Goal: Task Accomplishment & Management: Use online tool/utility

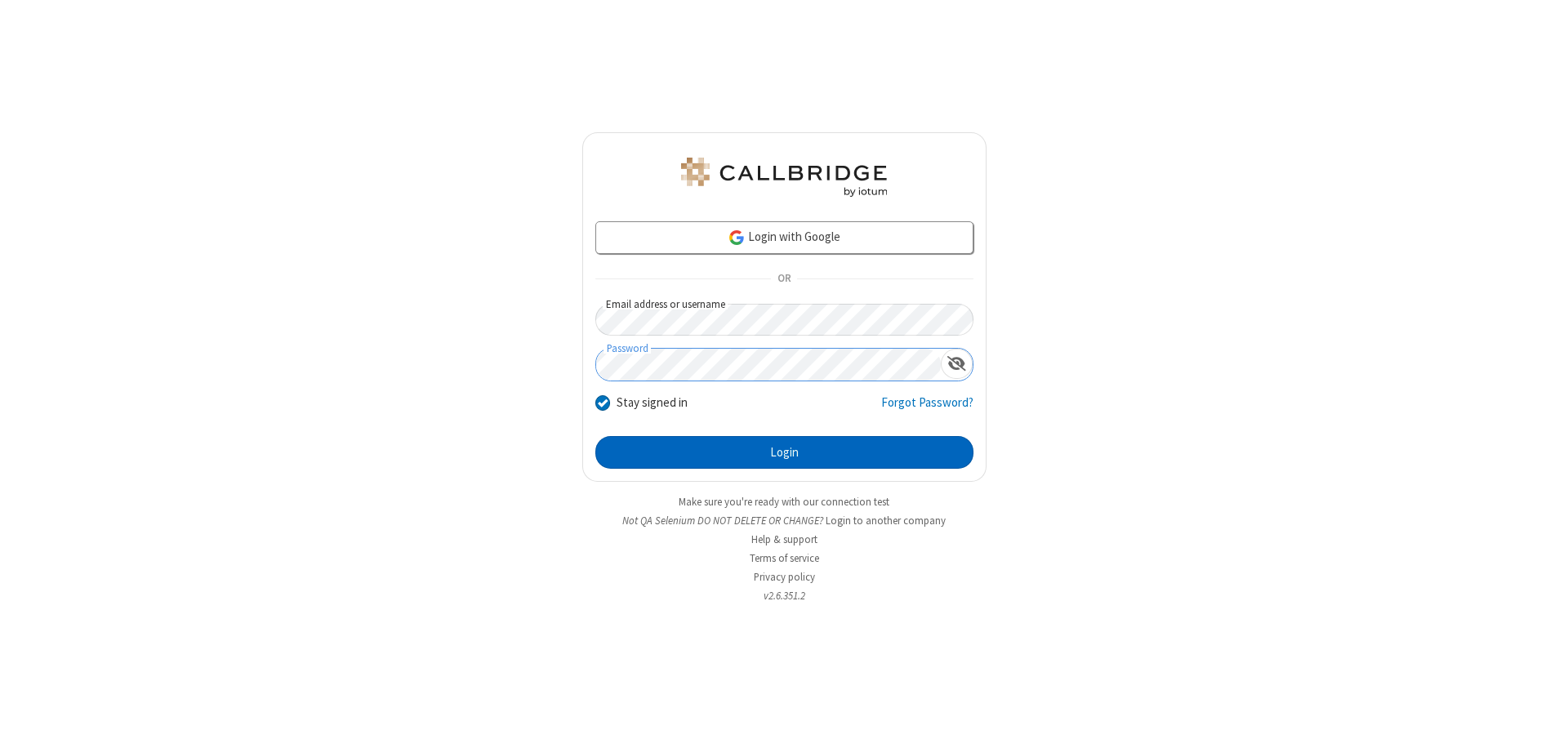
click at [784, 452] on button "Login" at bounding box center [784, 452] width 378 height 33
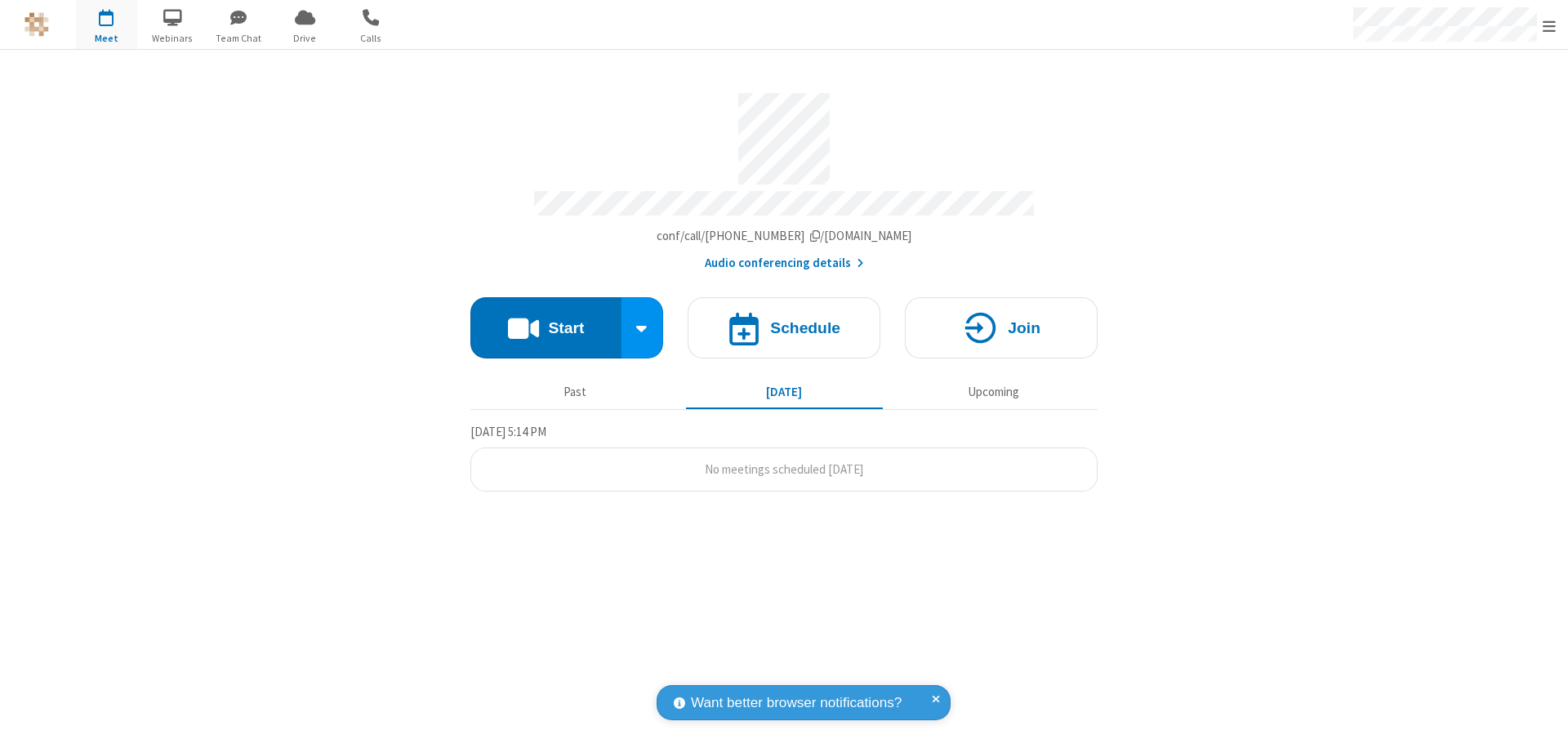
click at [545, 320] on button "Start" at bounding box center [546, 328] width 151 height 61
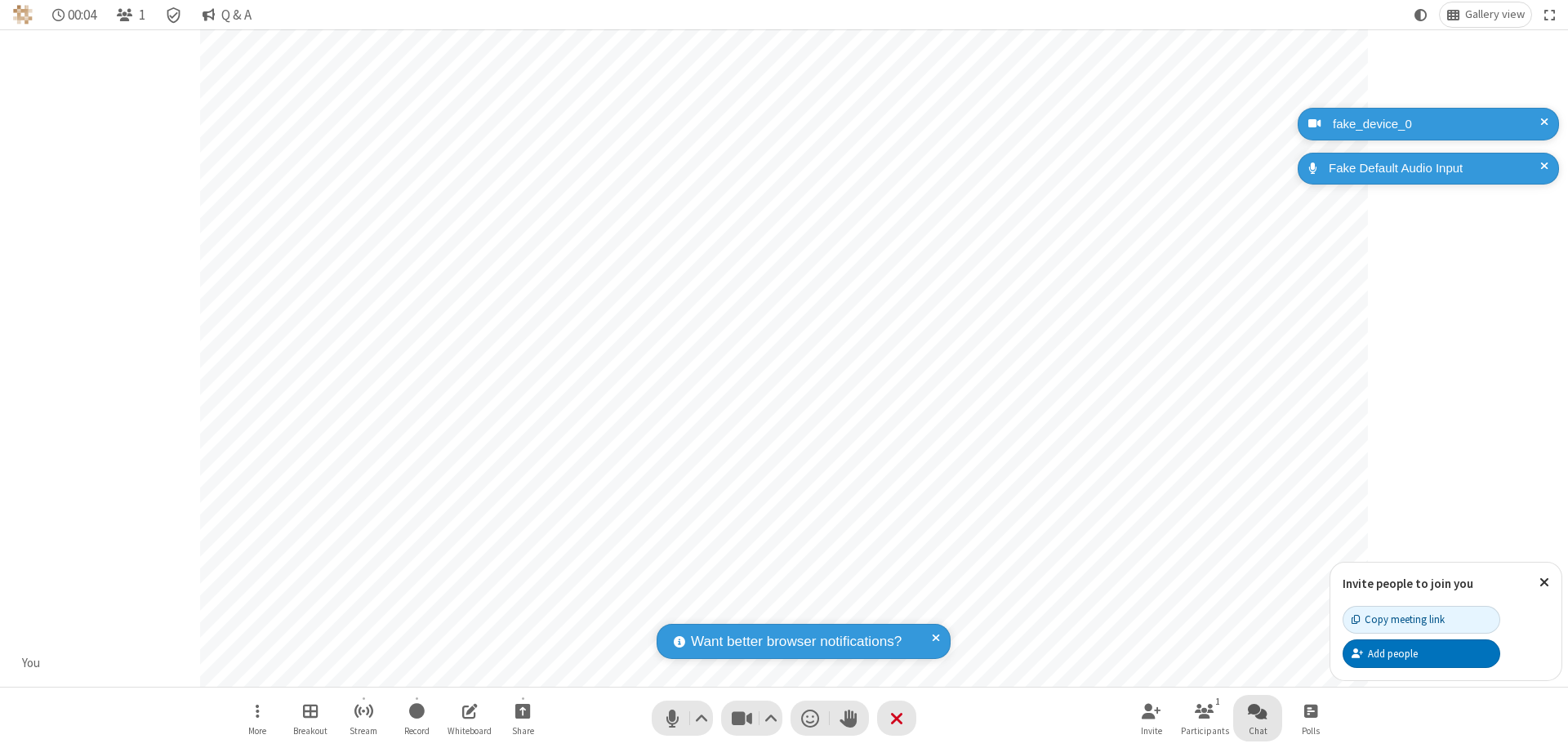
click at [1257, 710] on span "Open chat" at bounding box center [1257, 711] width 19 height 20
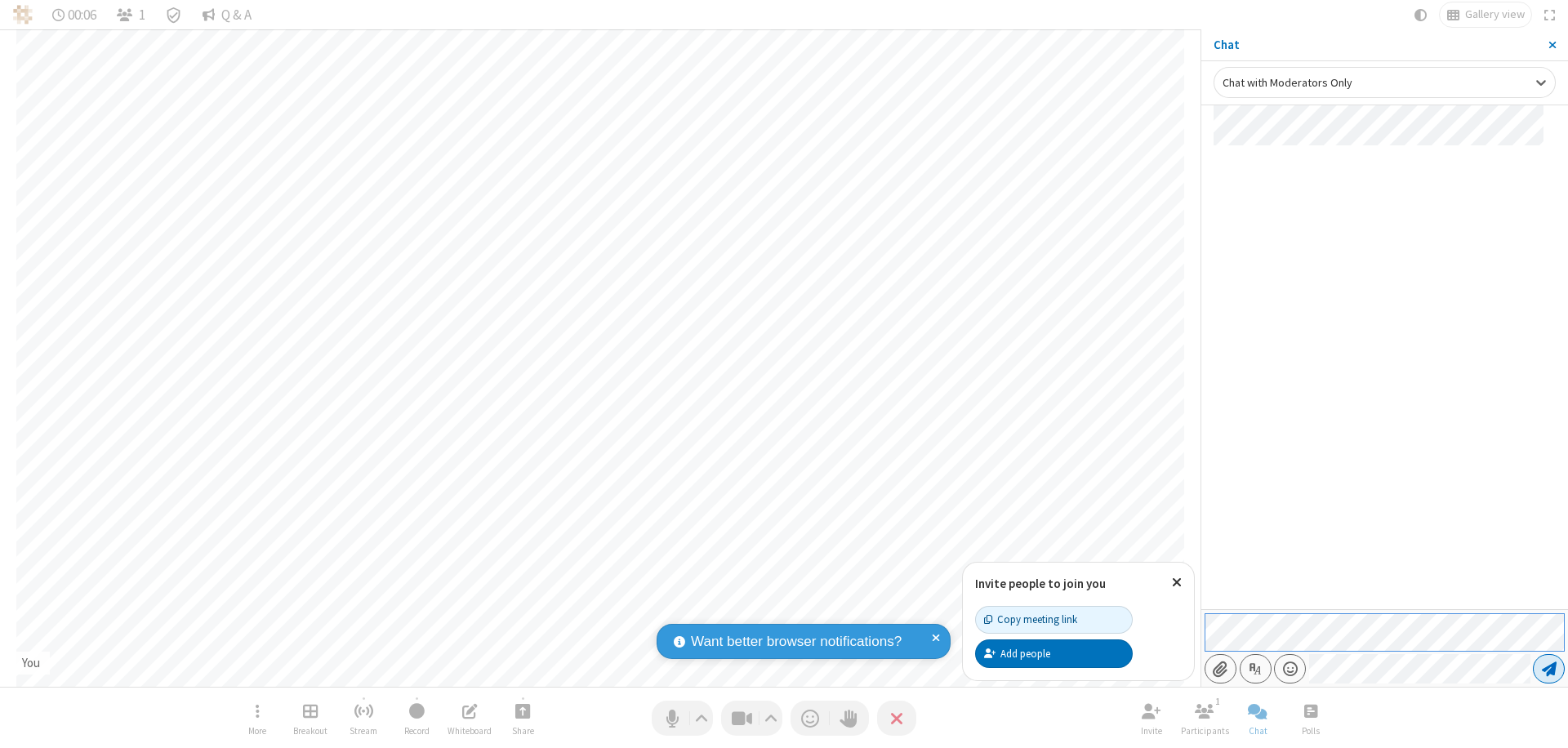
click at [1548, 669] on span "Send message" at bounding box center [1549, 669] width 15 height 17
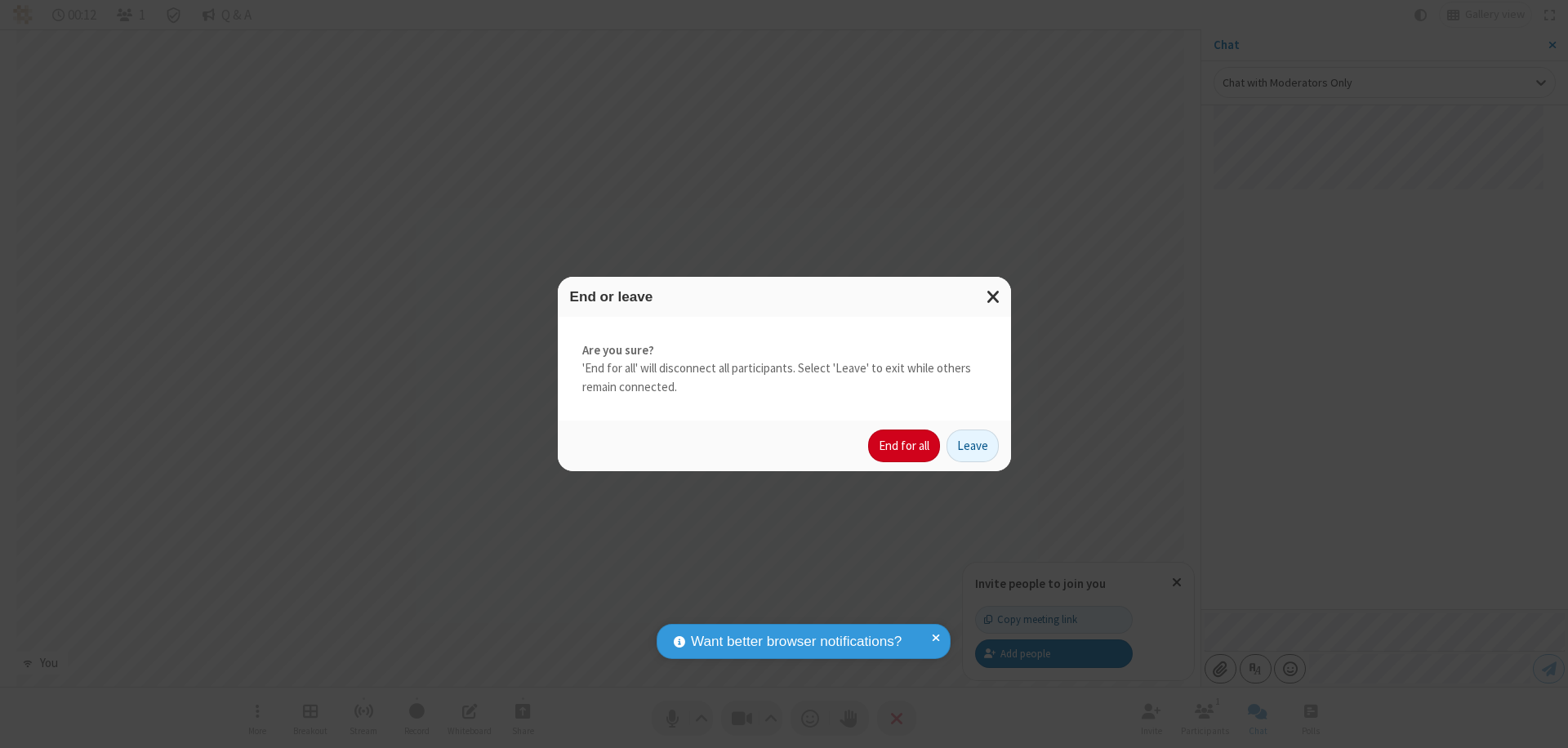
click at [905, 446] on button "End for all" at bounding box center [904, 446] width 72 height 33
